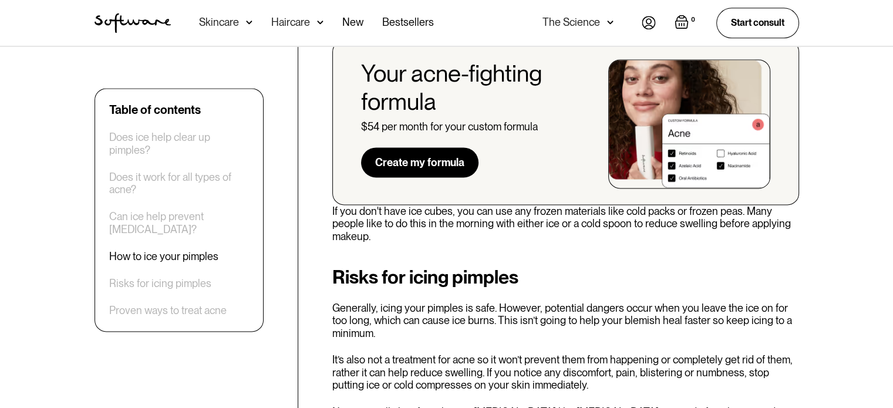
scroll to position [1626, 0]
click at [306, 217] on div "Table of contents Does ice help clear up pimples? Does it work for all types of…" at bounding box center [446, 62] width 733 height 2553
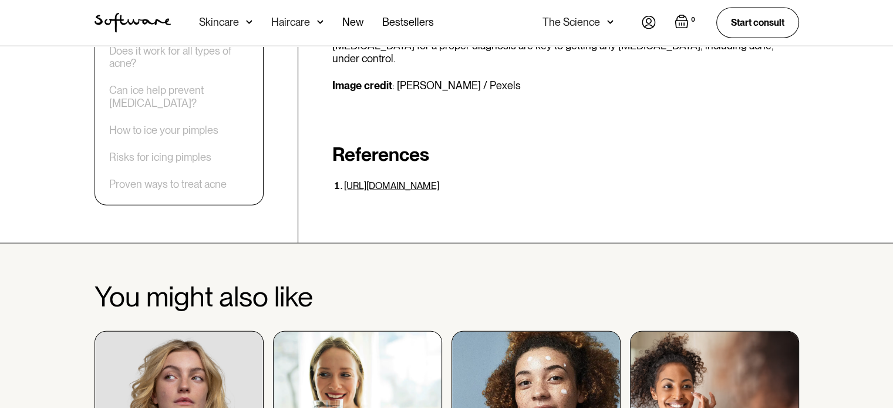
scroll to position [2933, 0]
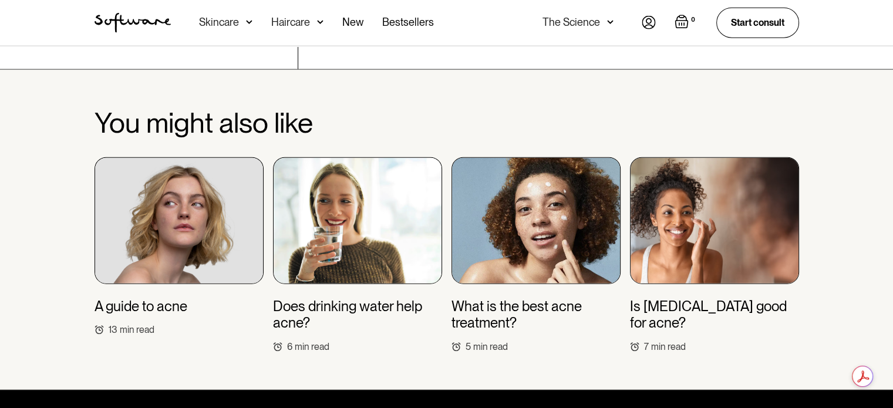
click at [358, 298] on h3 "Does drinking water help acne?" at bounding box center [357, 315] width 169 height 34
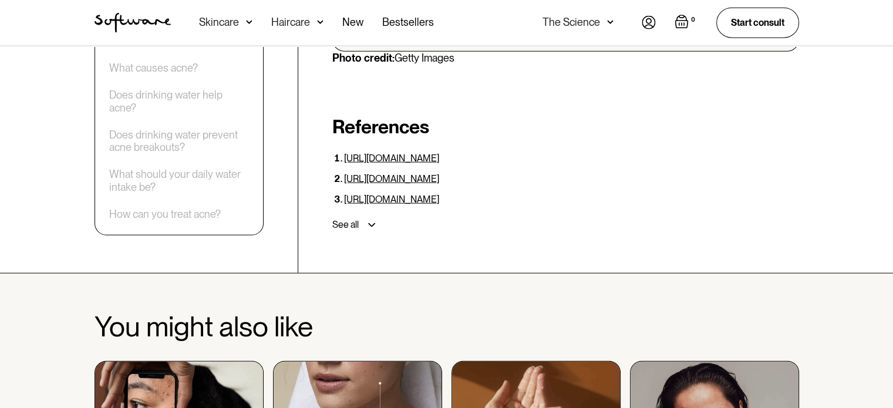
scroll to position [3085, 0]
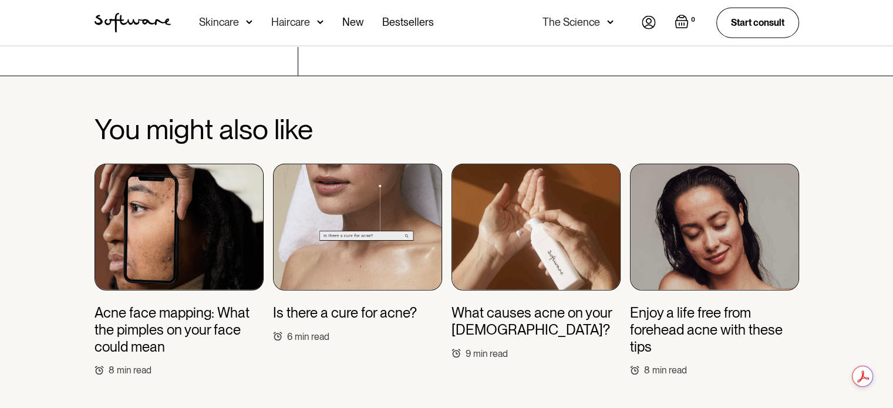
click at [385, 305] on h3 "Is there a cure for acne?" at bounding box center [345, 313] width 144 height 17
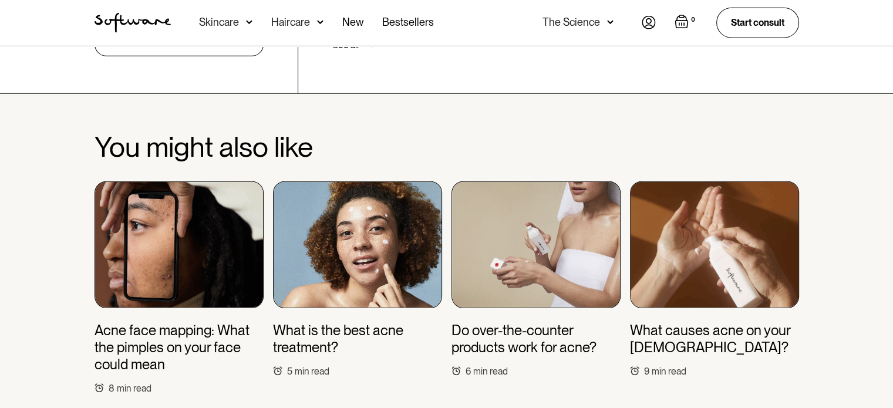
scroll to position [3193, 0]
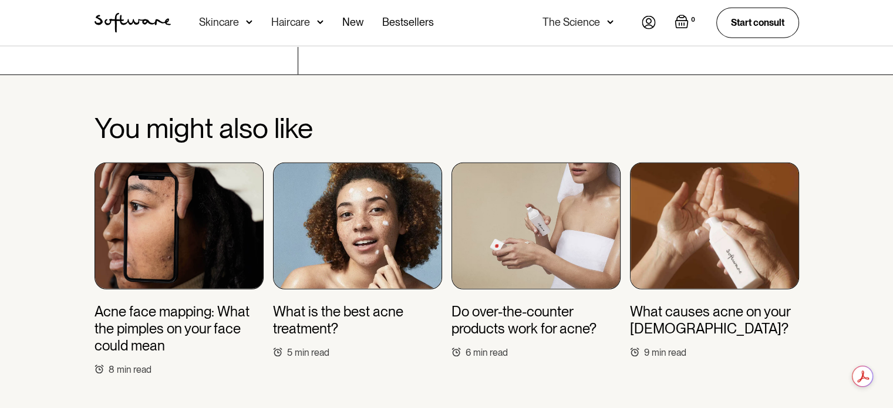
click at [301, 304] on h3 "What is the best acne treatment?" at bounding box center [357, 321] width 169 height 34
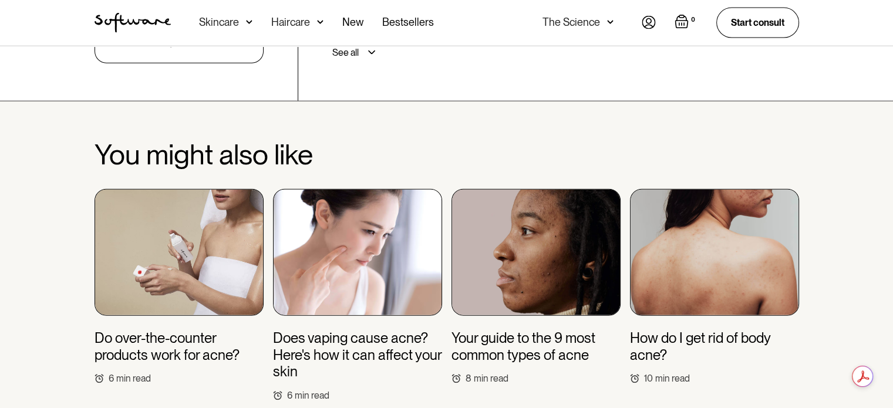
scroll to position [2735, 0]
